Goal: Information Seeking & Learning: Check status

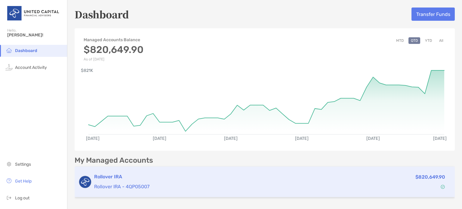
click at [246, 182] on div "Rollover IRA Rollover IRA - 4QP05007" at bounding box center [213, 181] width 238 height 17
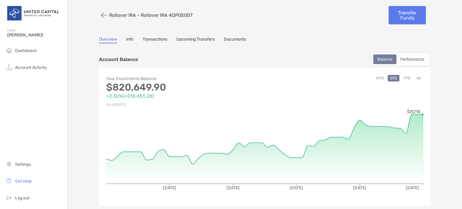
click at [416, 76] on button "All" at bounding box center [418, 78] width 9 height 7
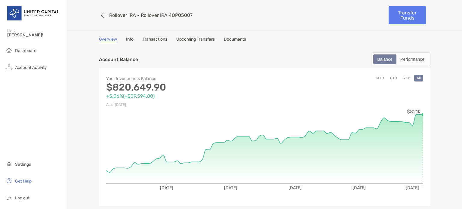
click at [421, 113] on circle at bounding box center [423, 115] width 4 height 4
drag, startPoint x: 123, startPoint y: 111, endPoint x: 461, endPoint y: 82, distance: 339.9
click at [461, 82] on div "Rollover IRA - Rollover IRA 4QP05007 Transfer Funds Overview Info Transactions …" at bounding box center [264, 104] width 394 height 209
click at [235, 40] on link "Documents" at bounding box center [235, 40] width 22 height 7
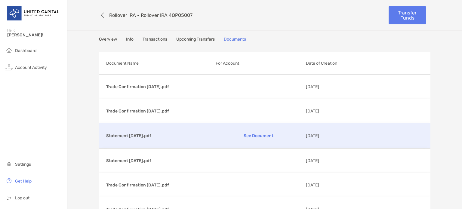
click at [139, 133] on p "Statement [DATE].pdf" at bounding box center [158, 136] width 105 height 8
